Goal: Task Accomplishment & Management: Manage account settings

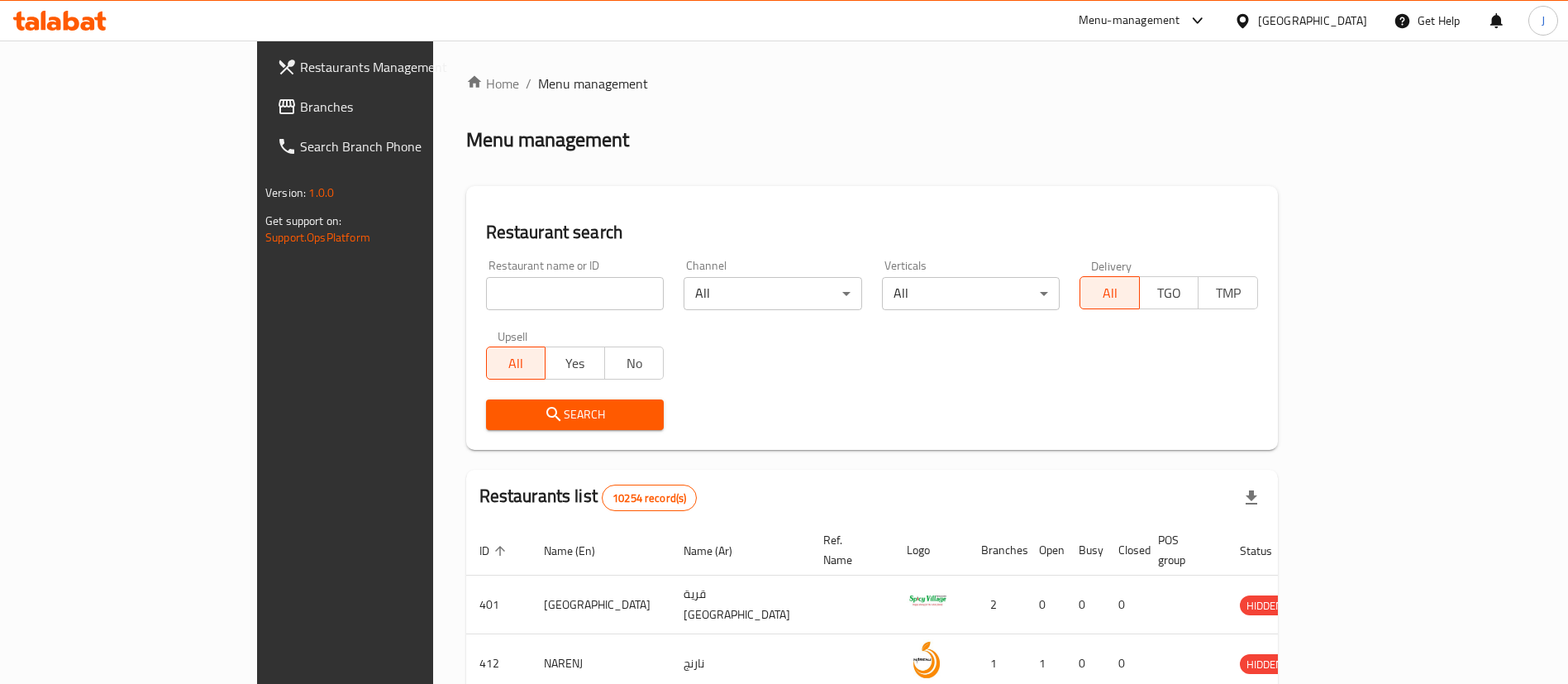
click at [300, 105] on span "Branches" at bounding box center [403, 106] width 206 height 20
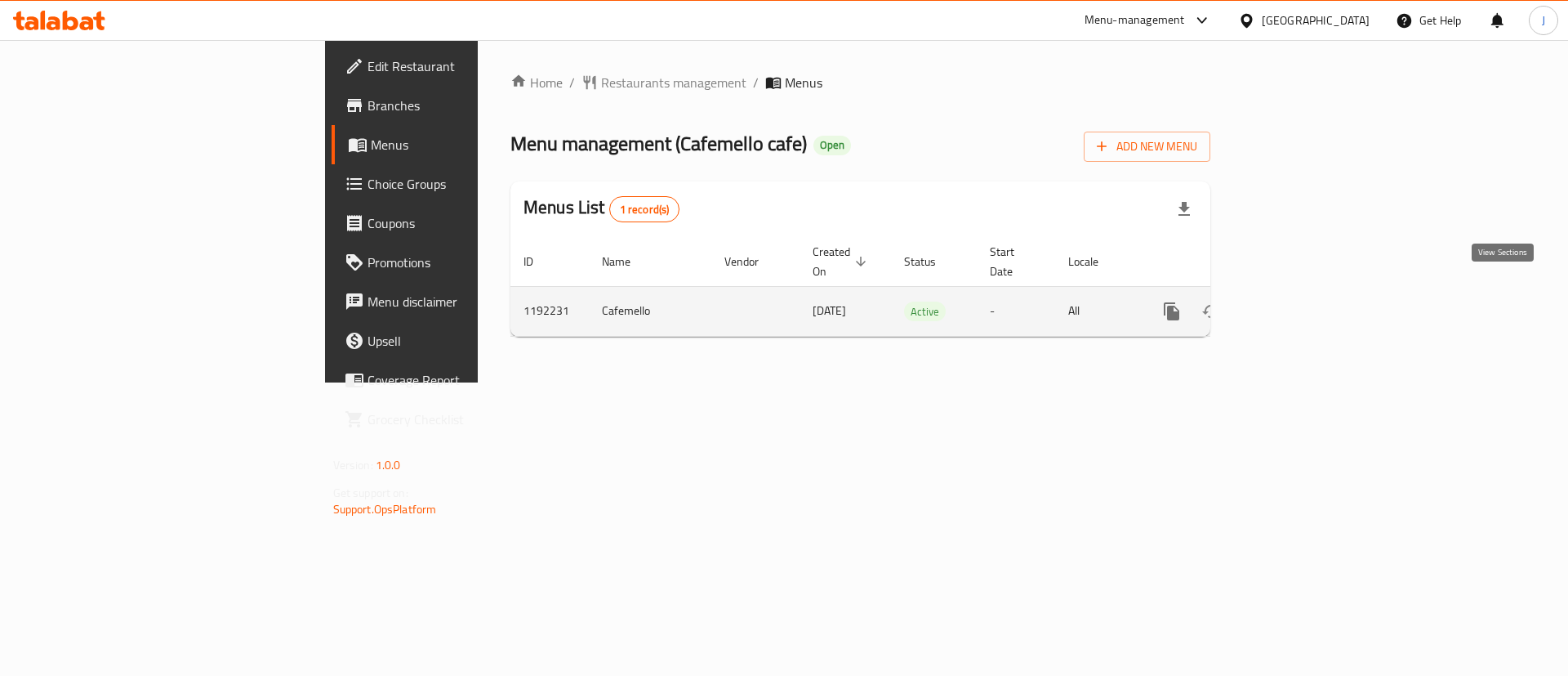
click at [1300, 302] on icon "enhanced table" at bounding box center [1290, 311] width 20 height 20
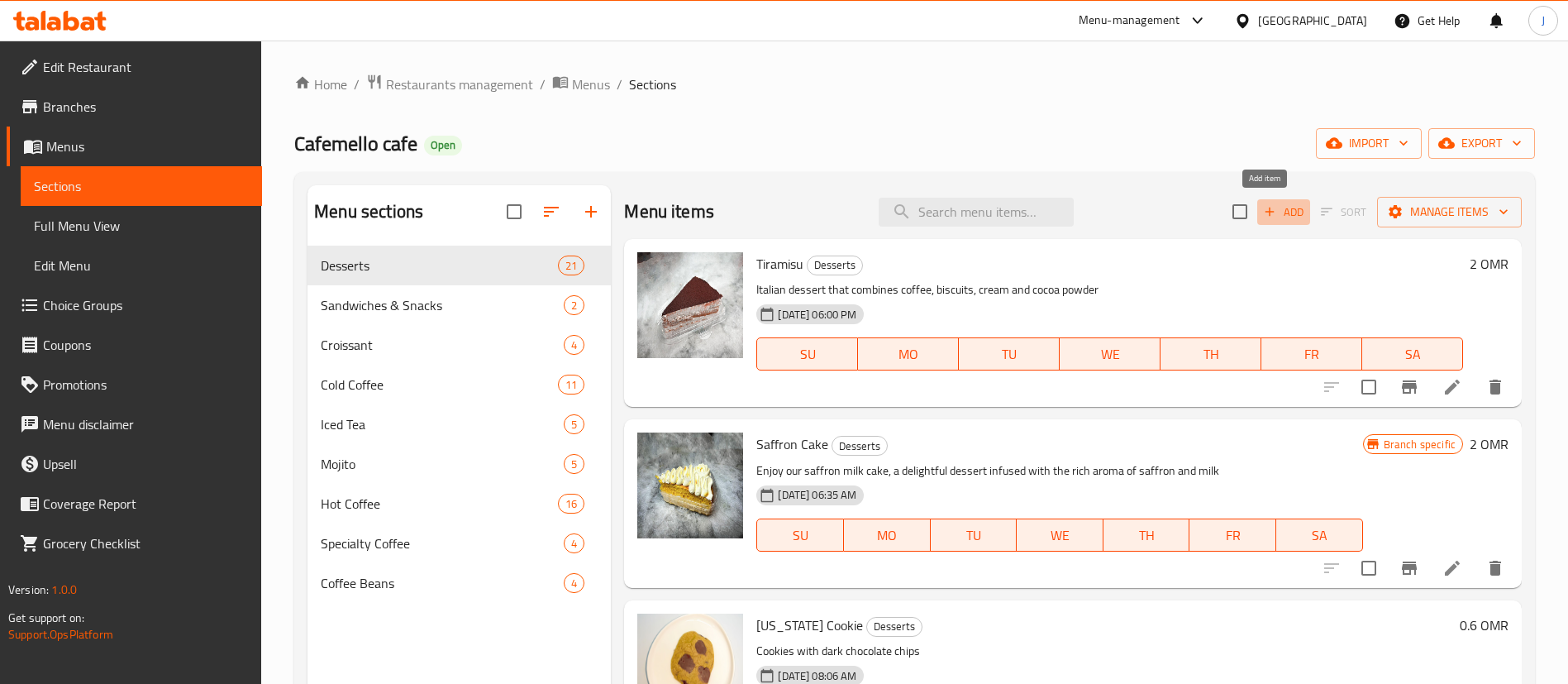
click at [1264, 215] on span "Add" at bounding box center [1284, 212] width 45 height 19
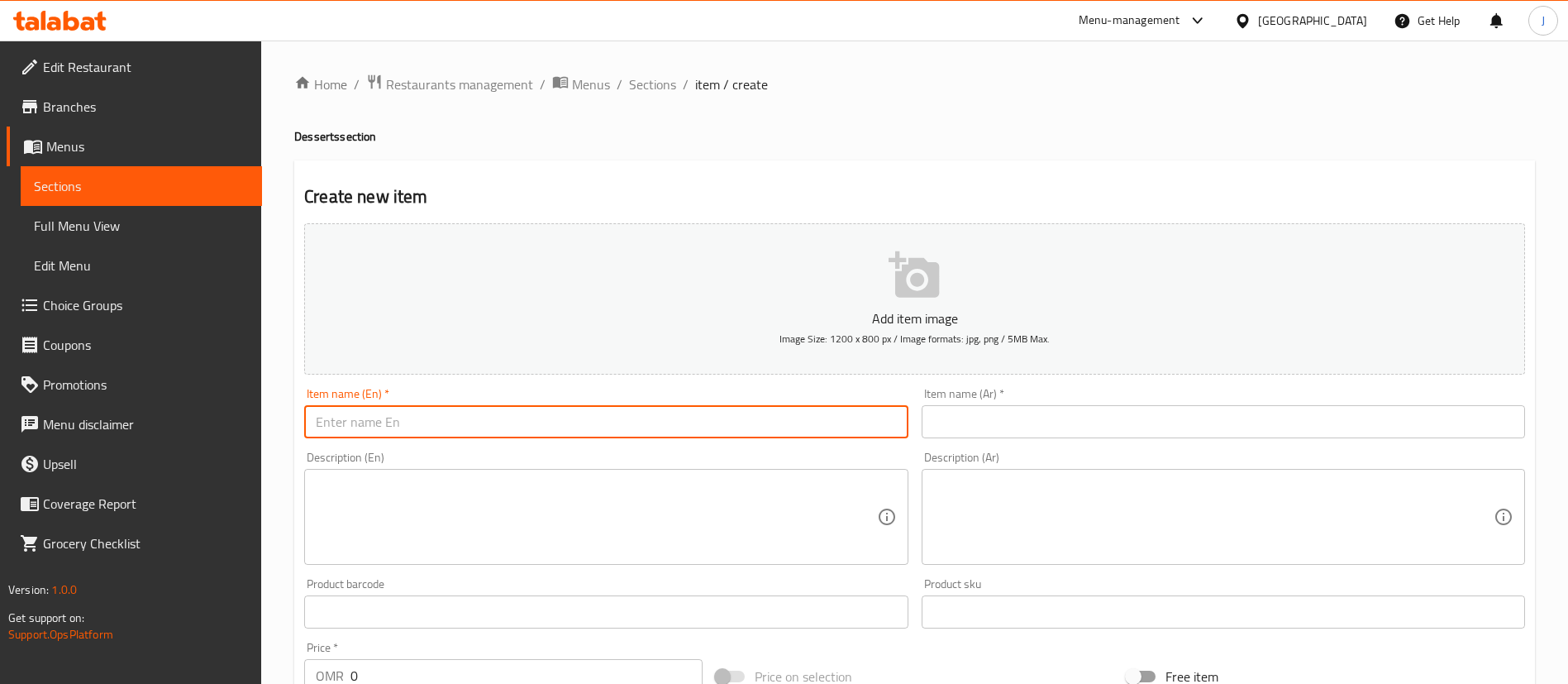
click at [456, 418] on input "text" at bounding box center [606, 422] width 603 height 33
paste input "Riyadh Cake كيك الرياض"
drag, startPoint x: 398, startPoint y: 430, endPoint x: 475, endPoint y: 429, distance: 77.0
click at [475, 429] on input "Riyadh Cake كيك الرياض" at bounding box center [606, 422] width 603 height 33
type input "Riyadh Cake"
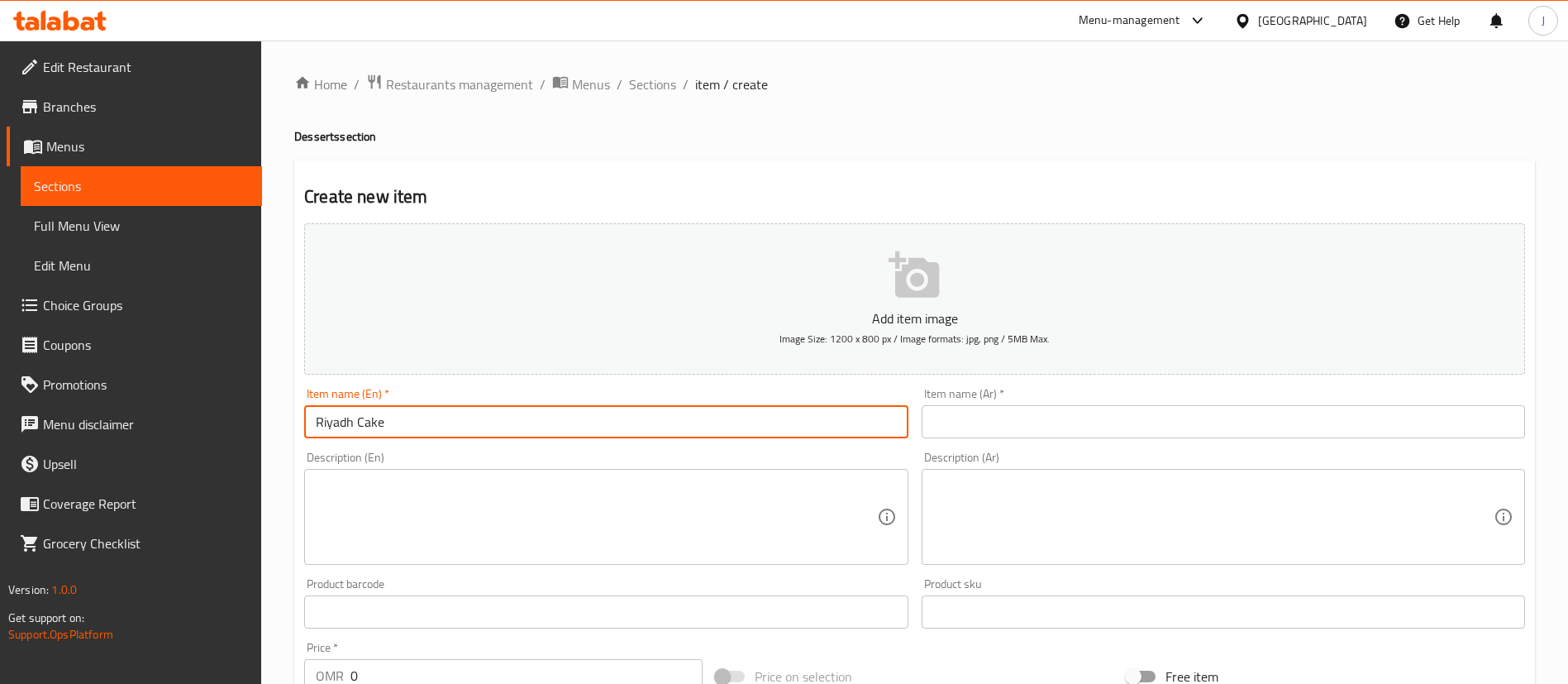
click at [996, 427] on input "text" at bounding box center [1223, 422] width 603 height 33
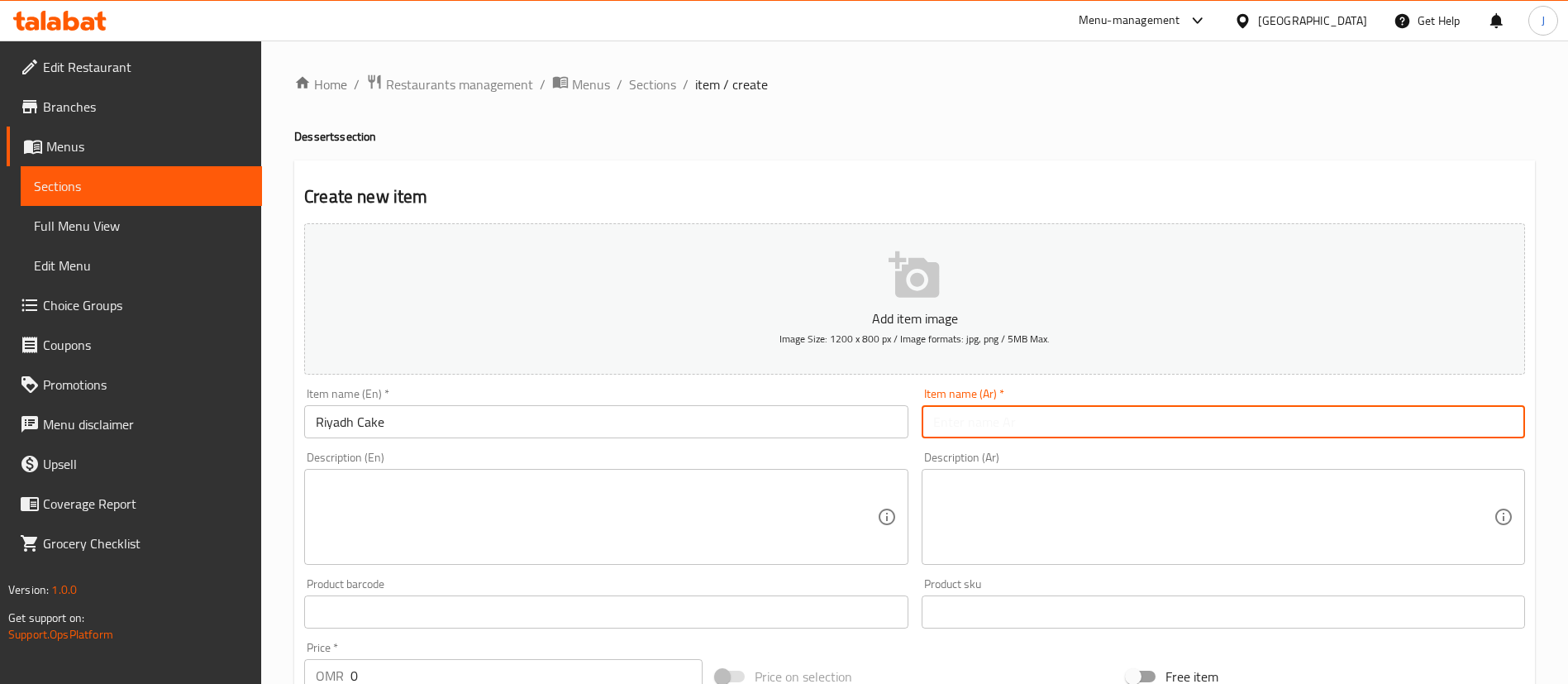
paste input "كيك الرياض"
type input "كيك الرياض"
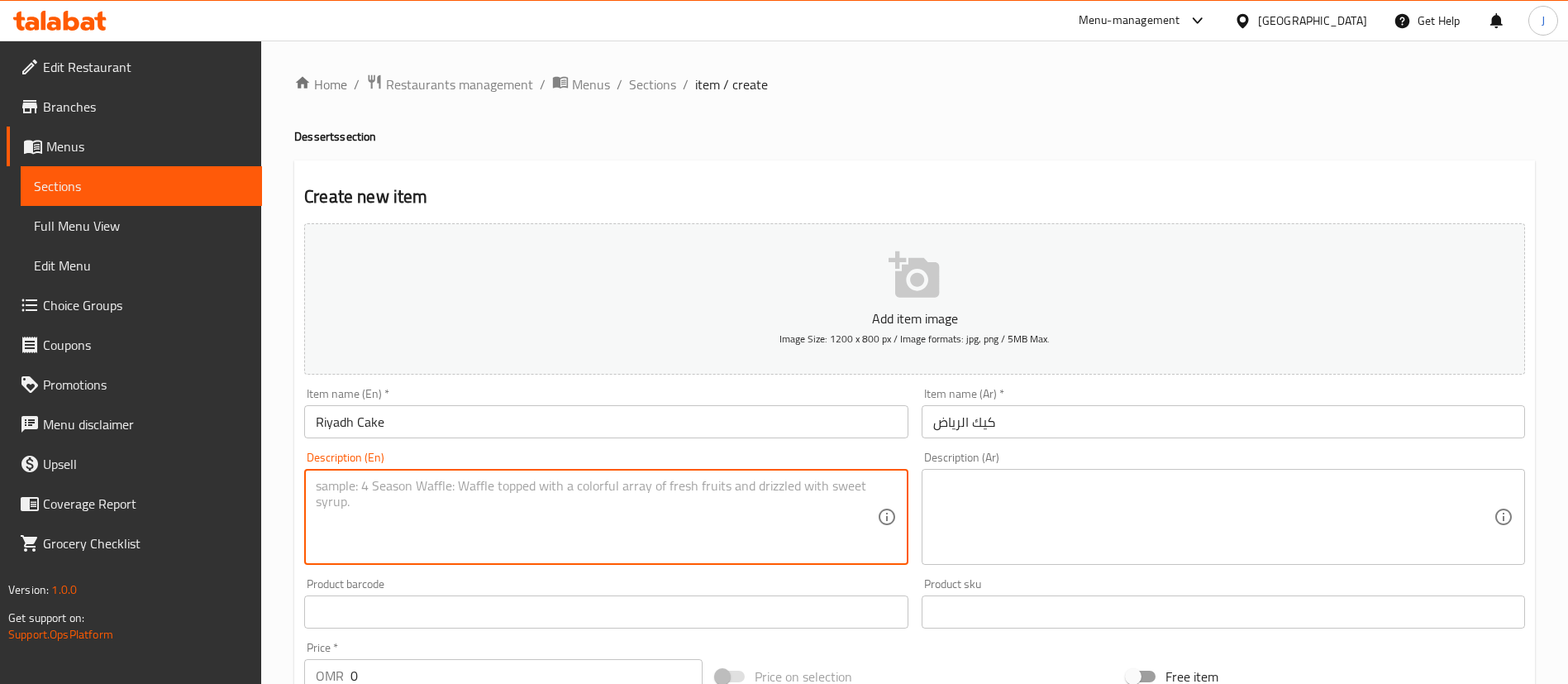
click at [401, 518] on textarea at bounding box center [596, 517] width 560 height 79
paste textarea "A delicious twist ! Layers of soft cake filled with mixed [PERSON_NAME] and str…"
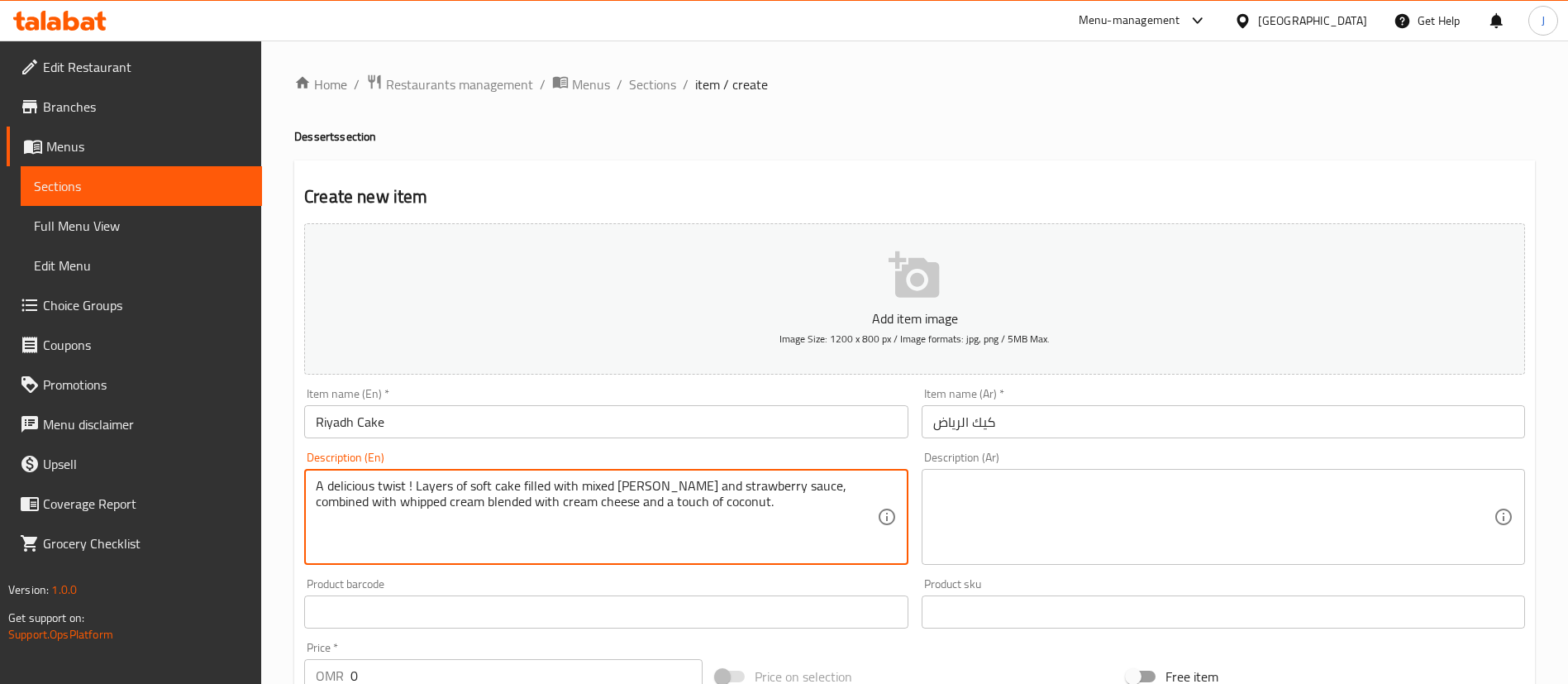
type textarea "A delicious twist ! Layers of soft cake filled with mixed [PERSON_NAME] and str…"
click at [979, 530] on textarea at bounding box center [1214, 517] width 560 height 79
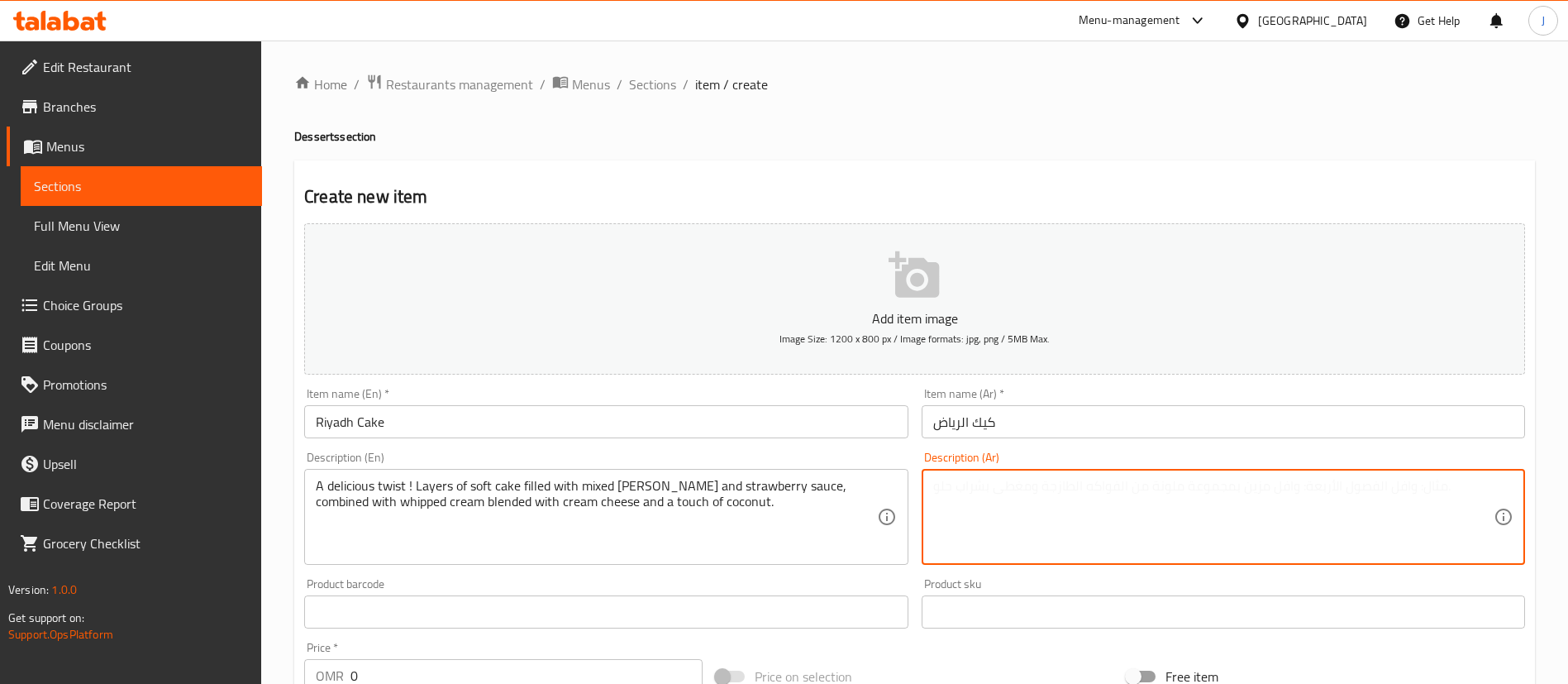
paste textarea "لمسة مبتكرة على الكلاسيكي! طبقات من كيك الرد فلفت الطري محشوة بصوص التوت والفرا…"
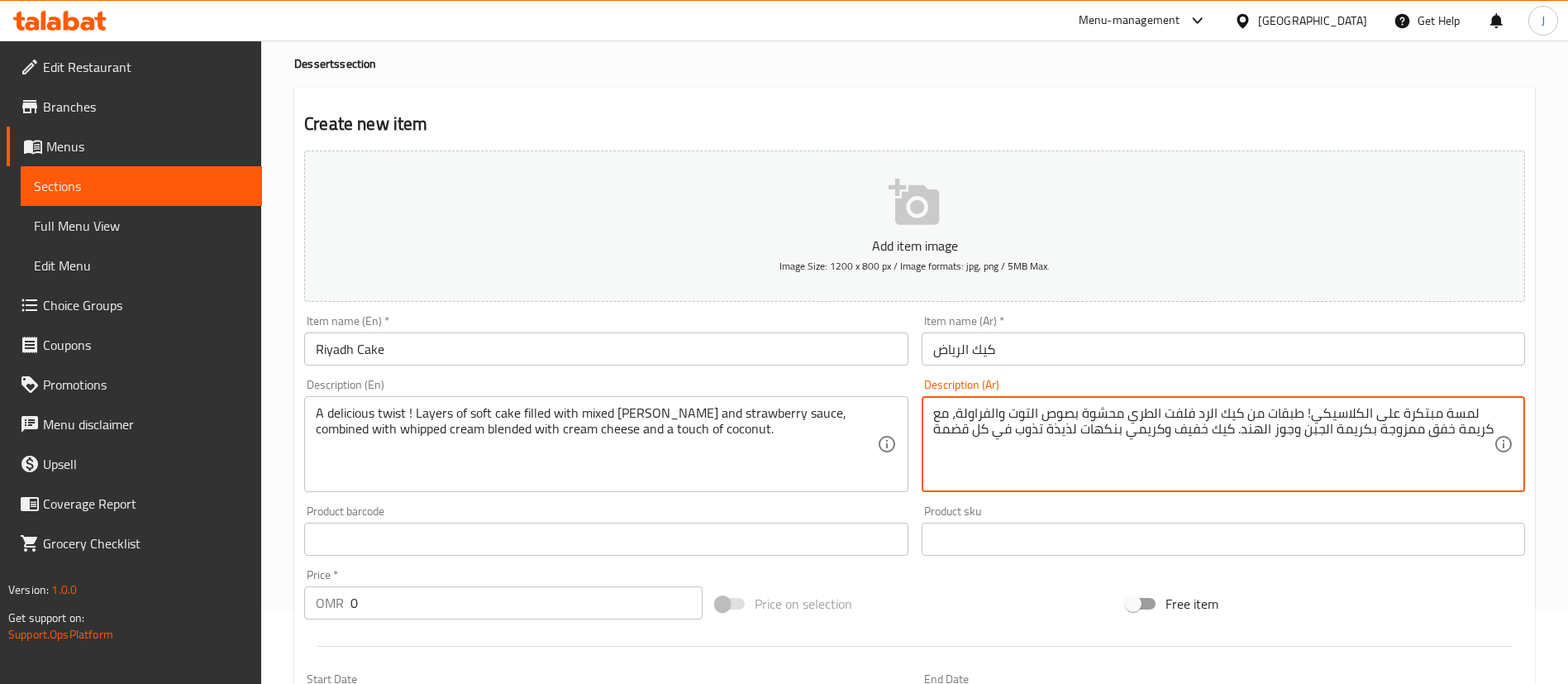
scroll to position [124, 0]
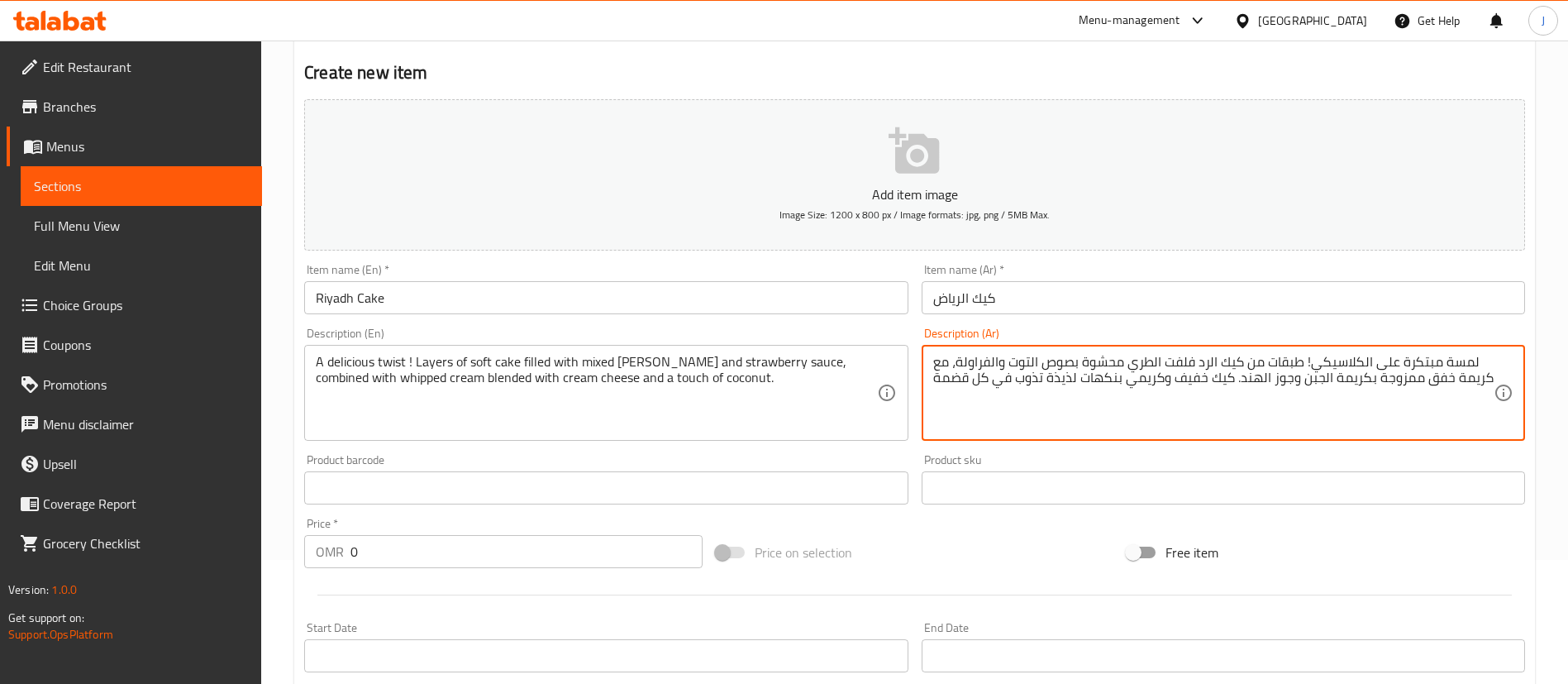
type textarea "لمسة مبتكرة على الكلاسيكي! طبقات من كيك الرد فلفت الطري محشوة بصوص التوت والفرا…"
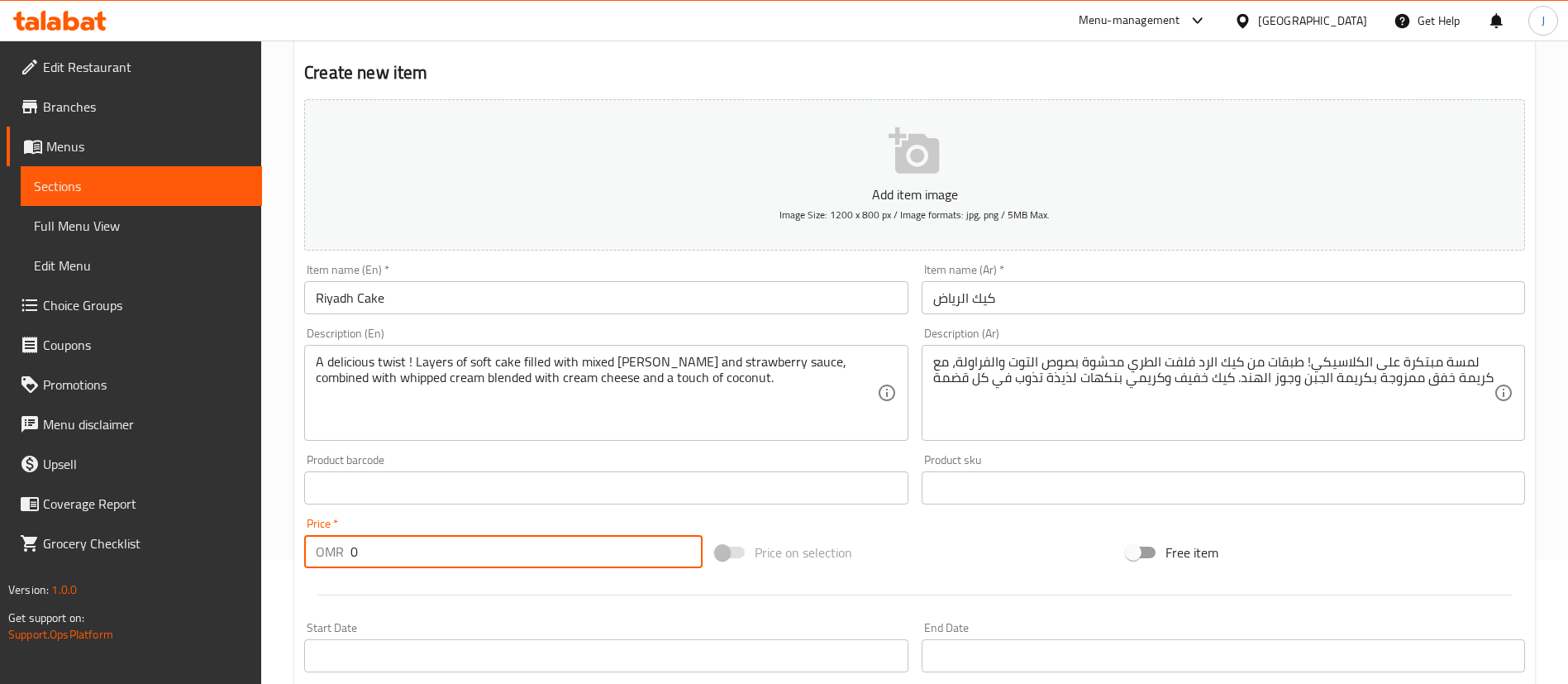
drag, startPoint x: 362, startPoint y: 549, endPoint x: 342, endPoint y: 552, distance: 20.2
click at [342, 552] on div "OMR 0 Price *" at bounding box center [503, 552] width 398 height 33
type input "2"
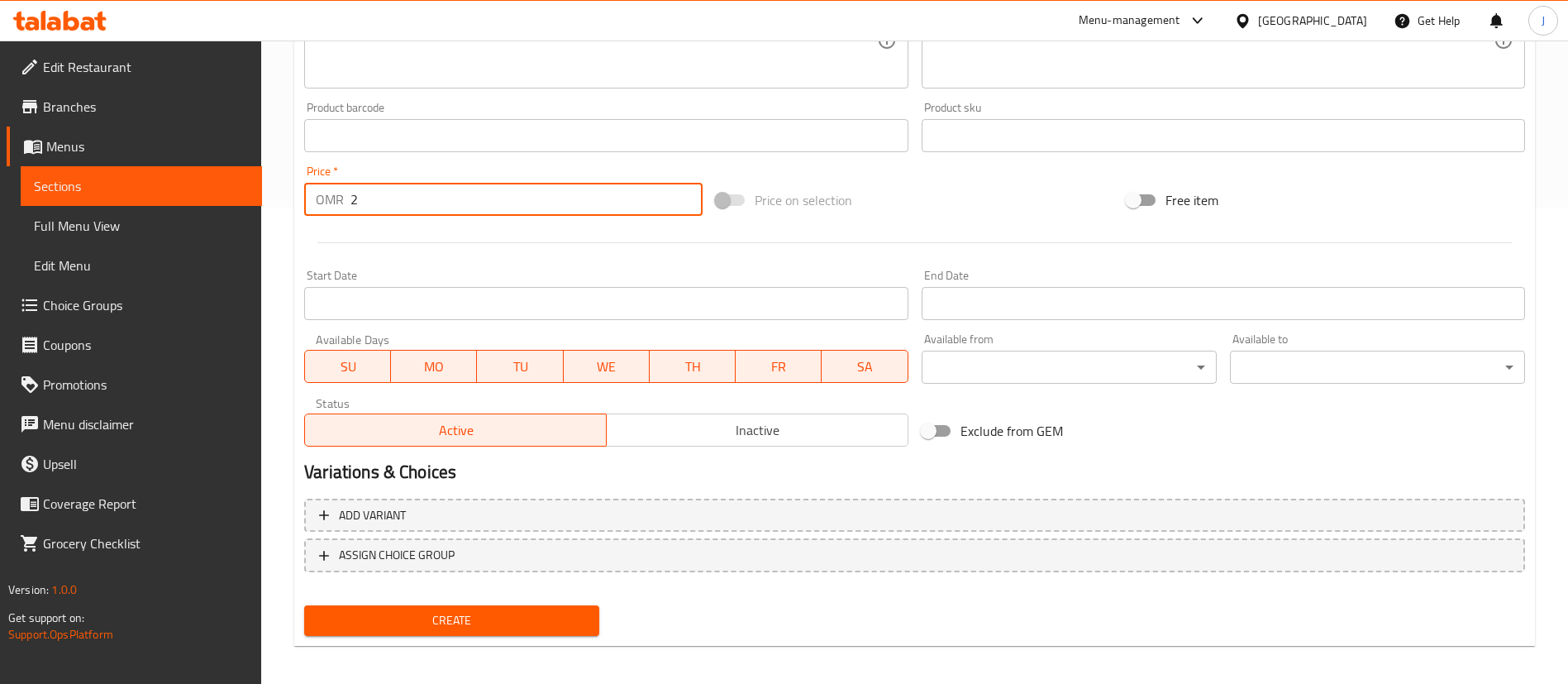
scroll to position [484, 0]
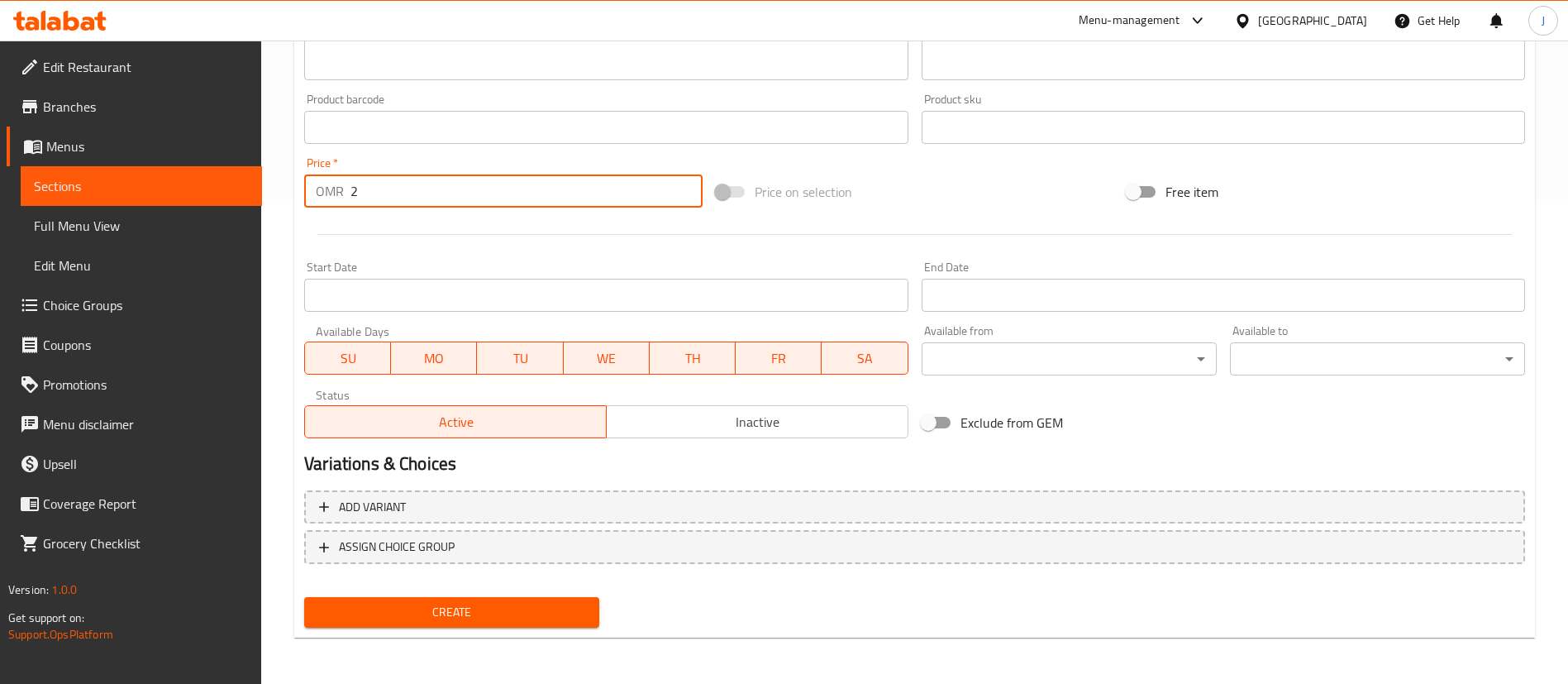
click at [499, 604] on span "Create" at bounding box center [451, 612] width 269 height 21
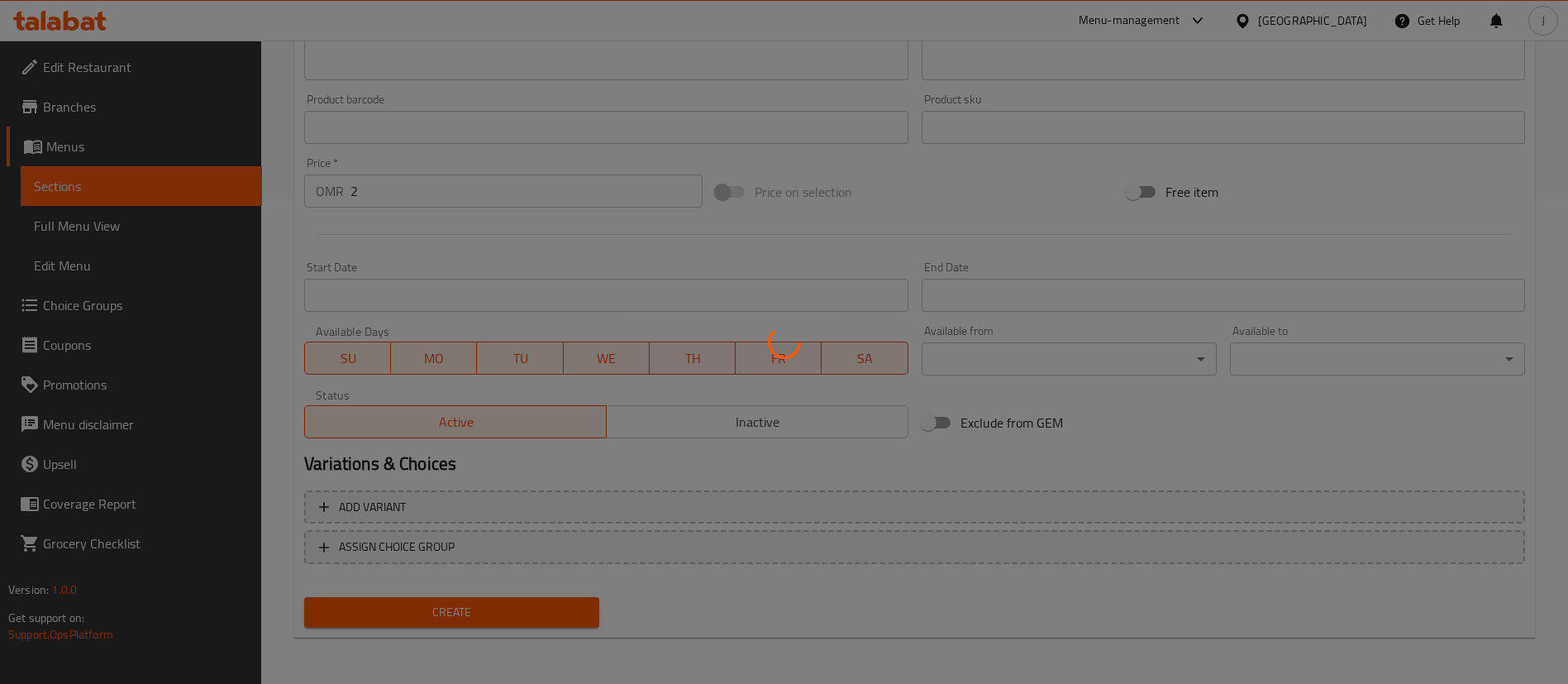
type input "0"
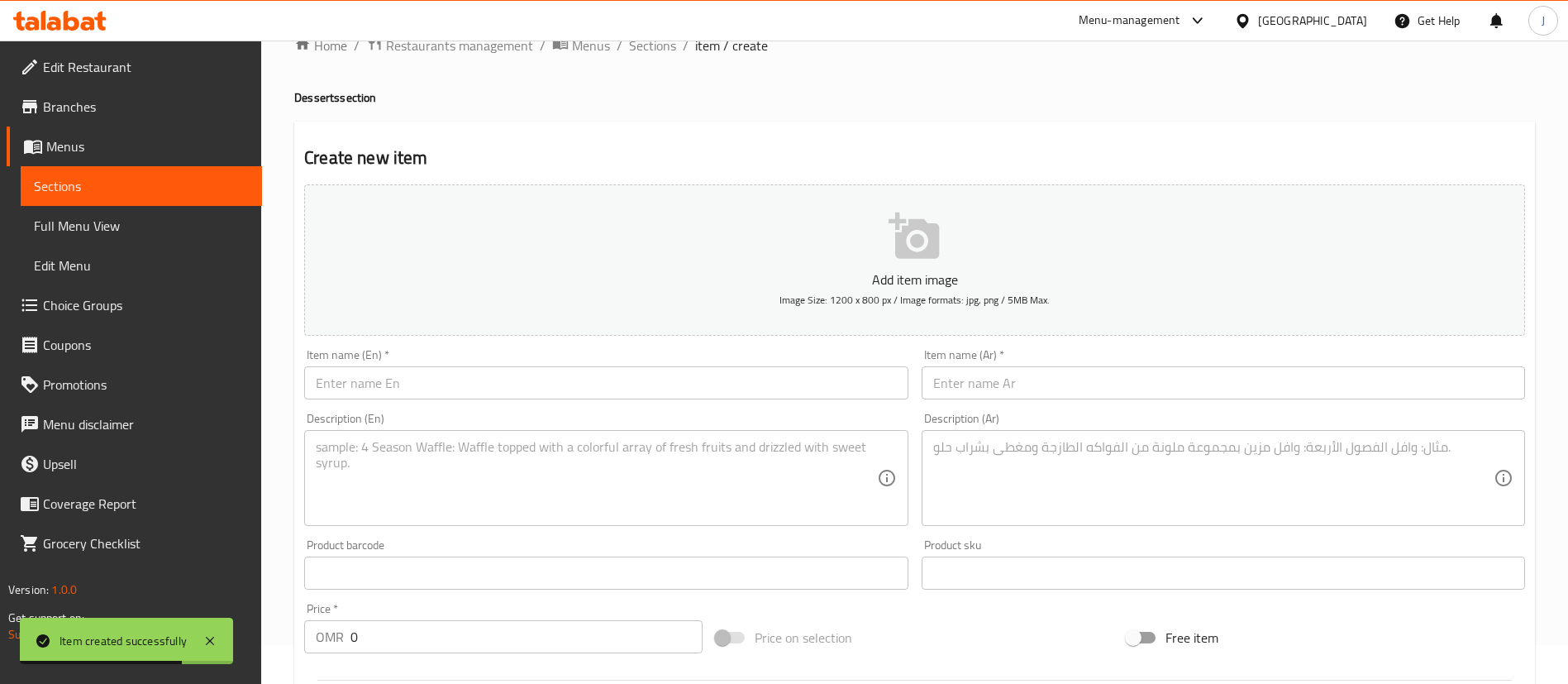
scroll to position [0, 0]
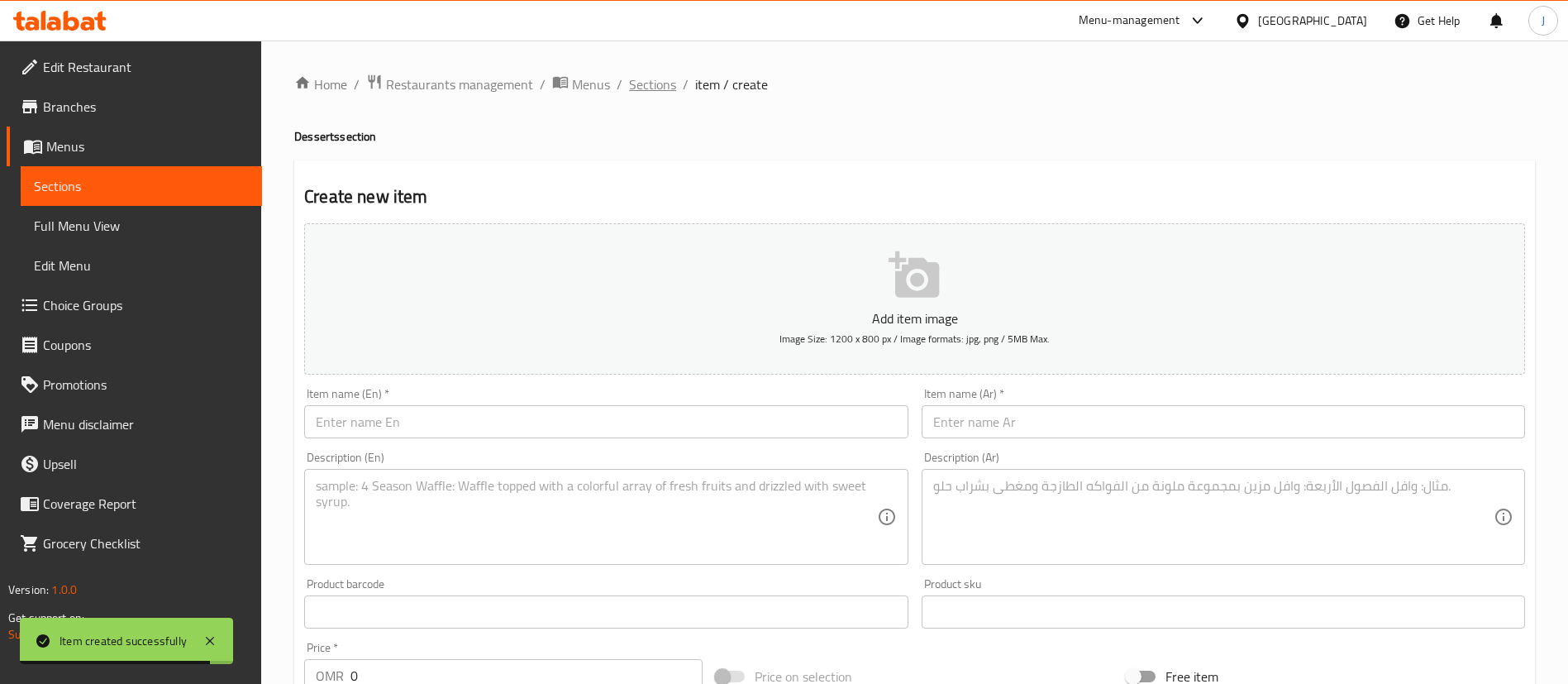
click at [636, 81] on span "Sections" at bounding box center [653, 84] width 48 height 20
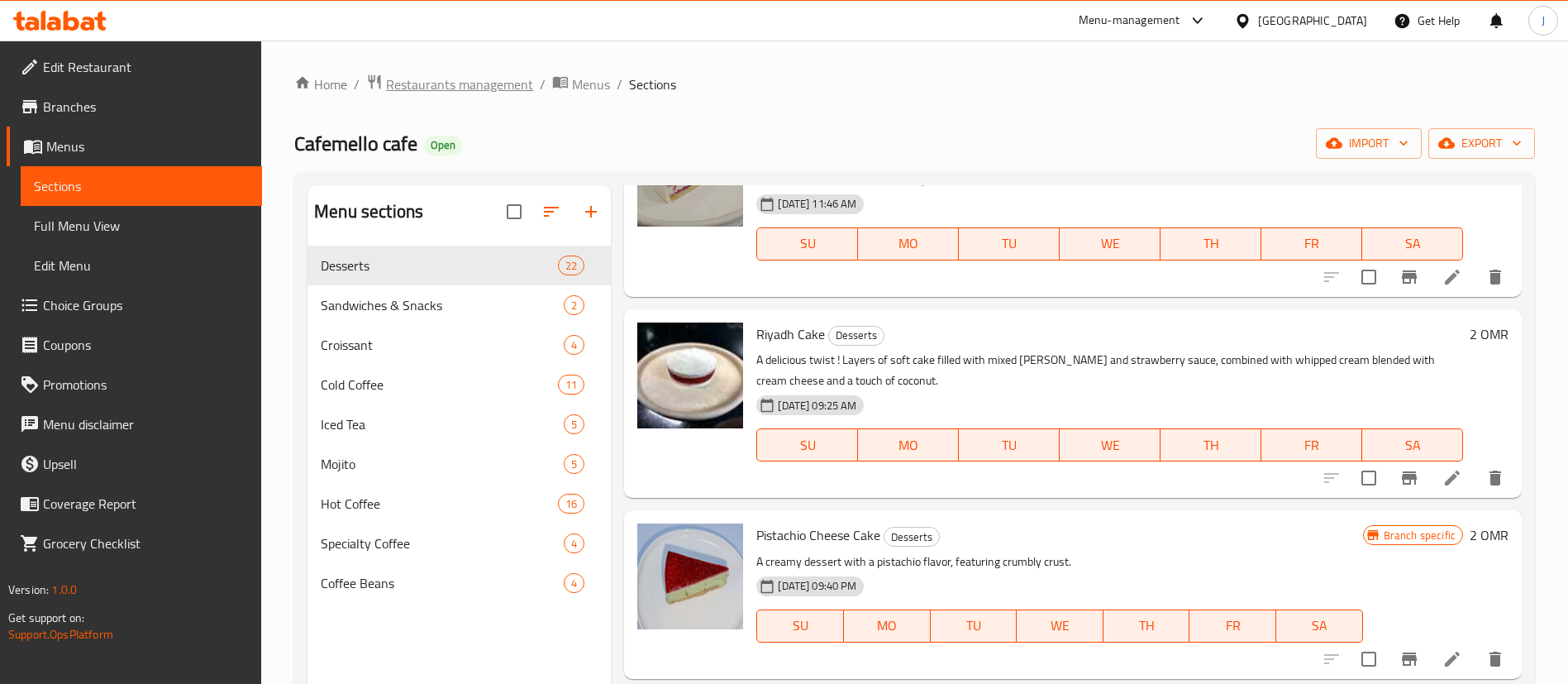
click at [489, 74] on span "Restaurants management" at bounding box center [460, 84] width 147 height 20
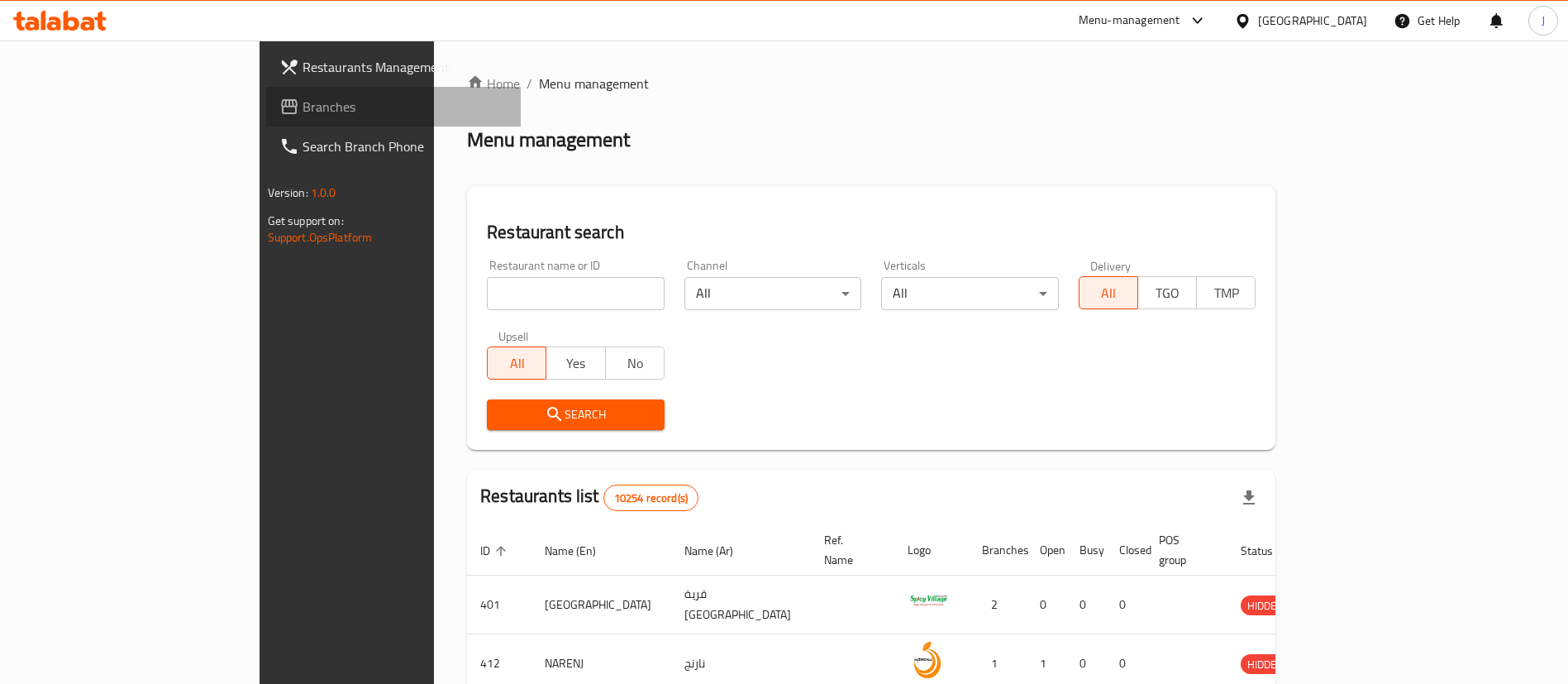
click at [303, 108] on span "Branches" at bounding box center [405, 106] width 206 height 20
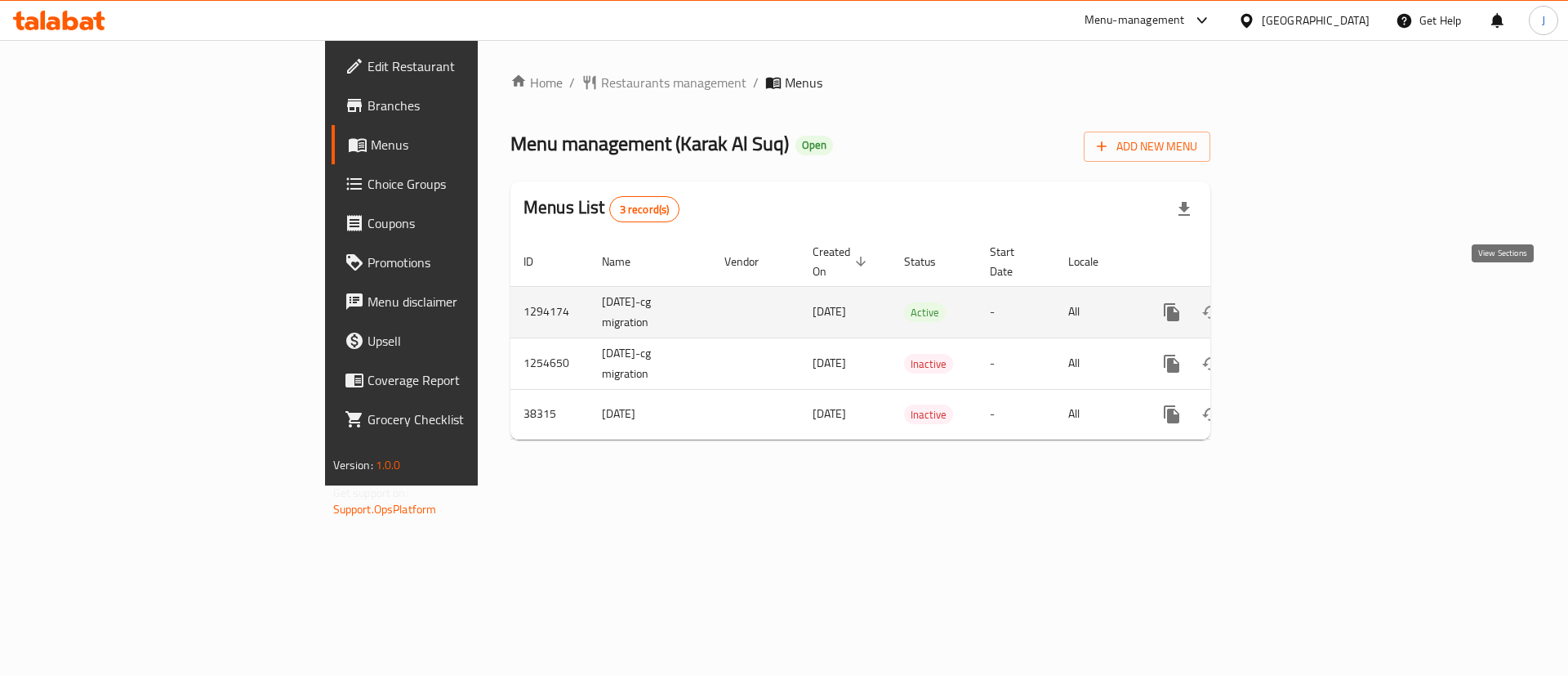
click at [1300, 303] on icon "enhanced table" at bounding box center [1290, 312] width 20 height 20
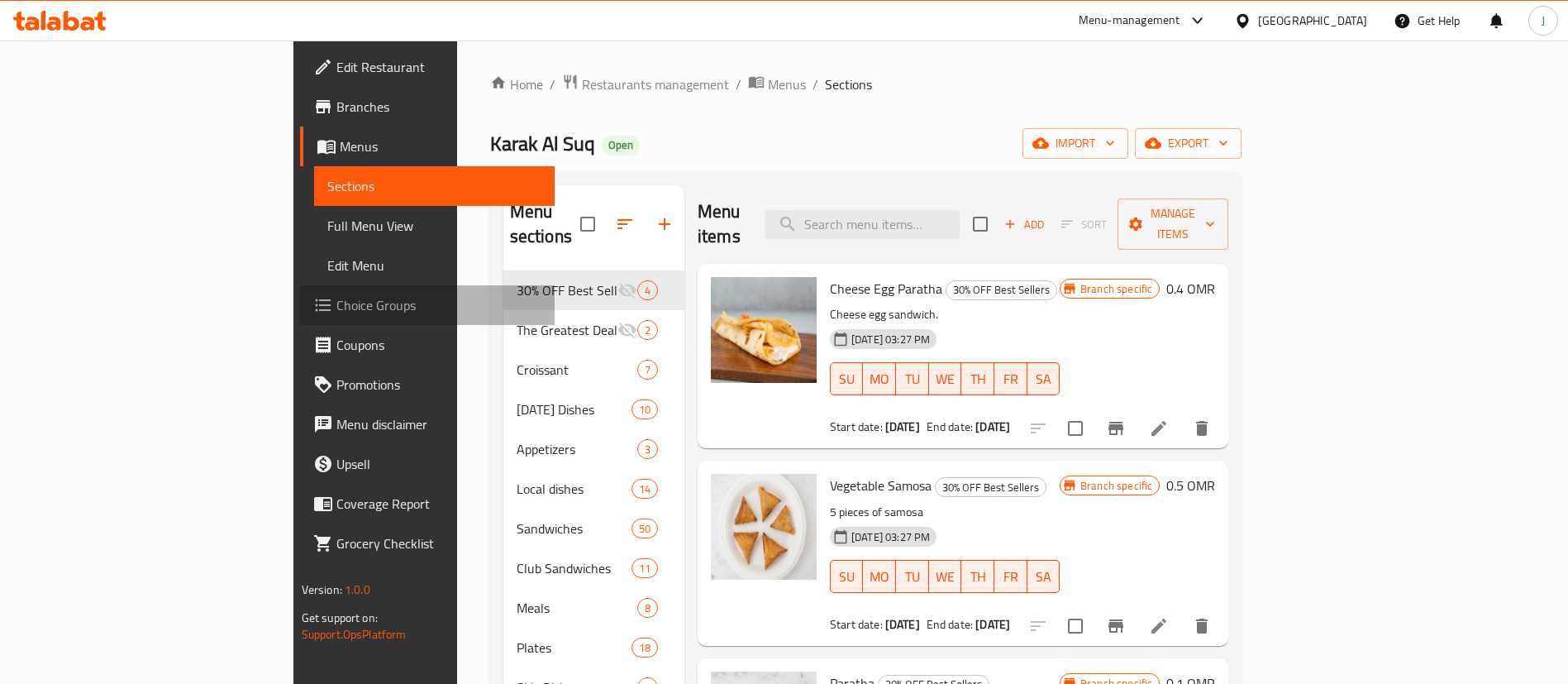
click at [336, 311] on span "Choice Groups" at bounding box center [439, 304] width 206 height 20
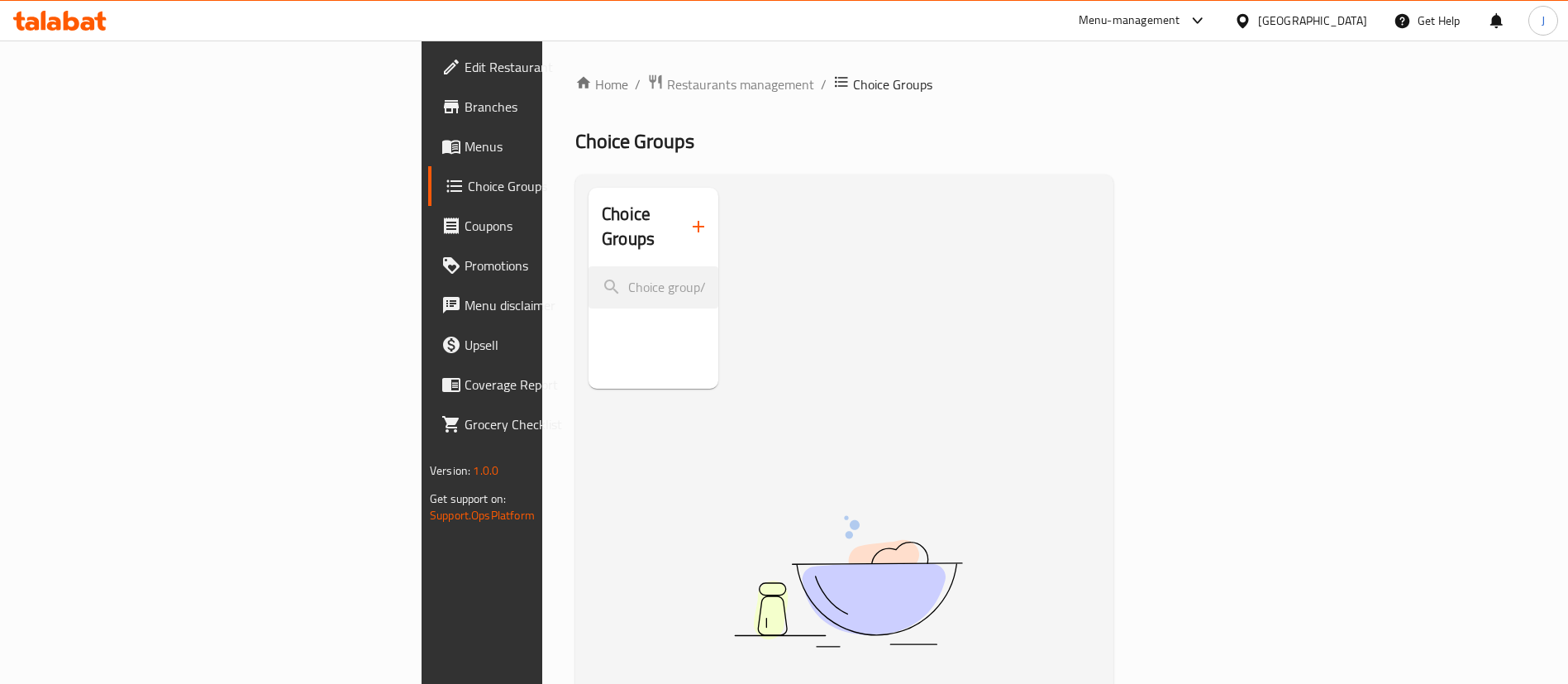
click at [465, 145] on span "Menus" at bounding box center [568, 146] width 206 height 20
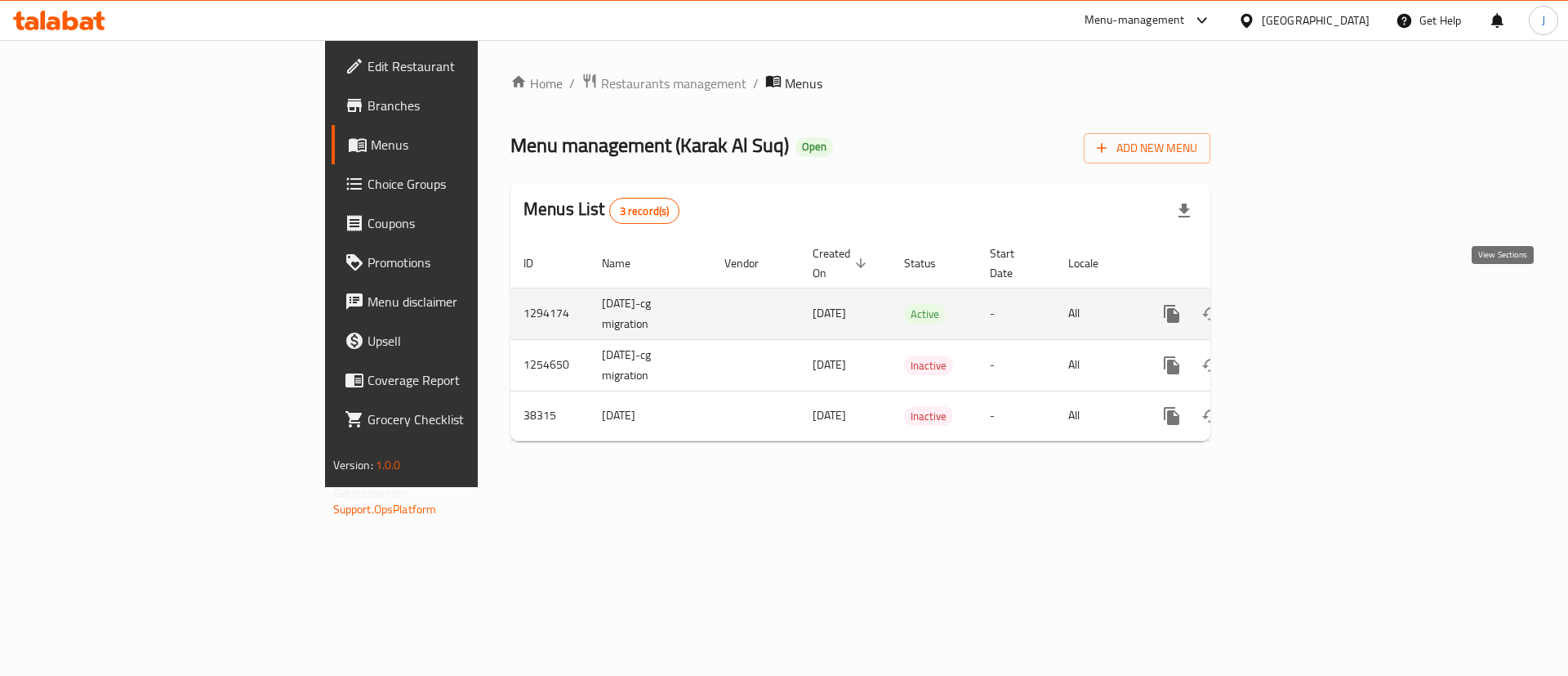
click at [1300, 304] on icon "enhanced table" at bounding box center [1290, 314] width 20 height 20
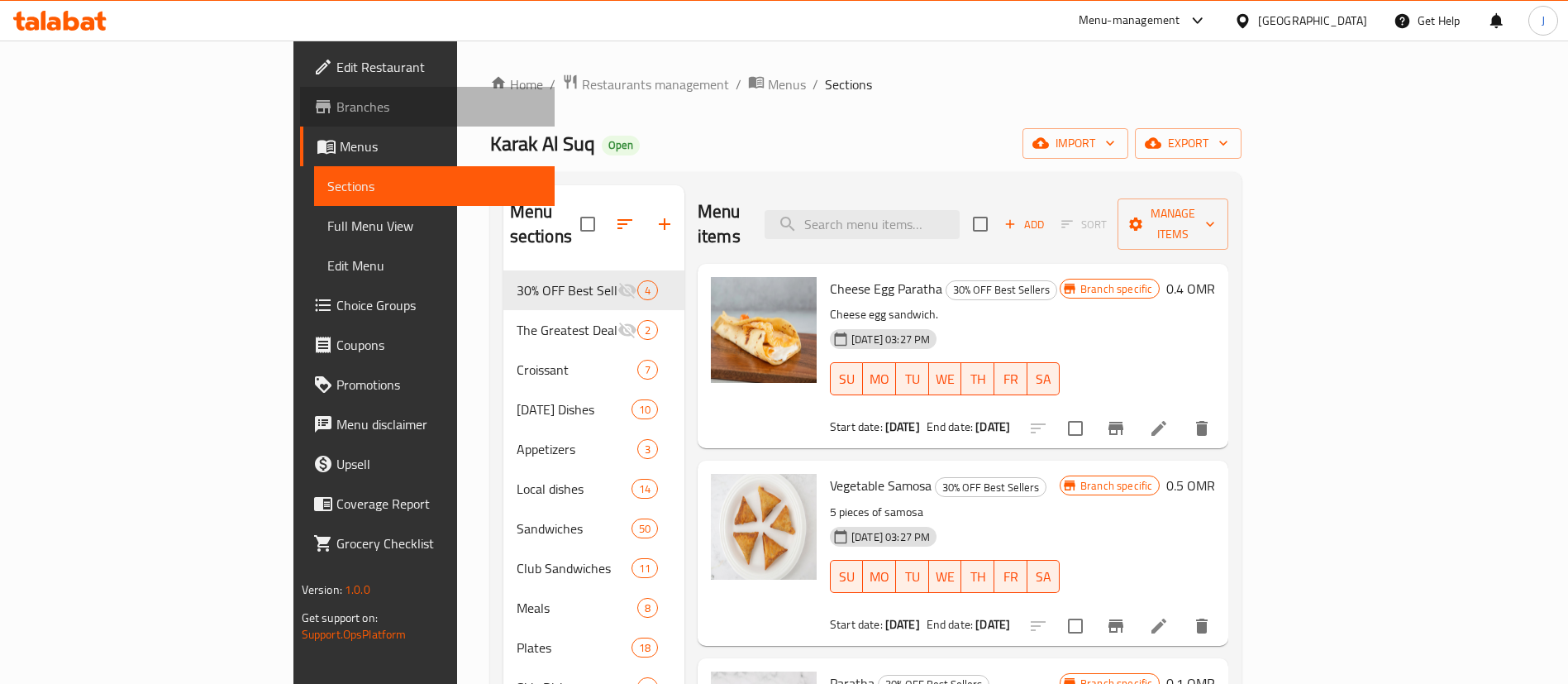
click at [300, 118] on link "Branches" at bounding box center [428, 106] width 256 height 40
